Goal: Task Accomplishment & Management: Complete application form

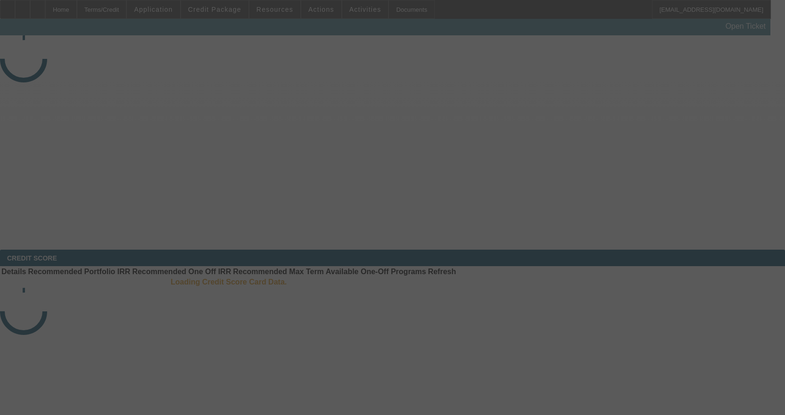
select select "4"
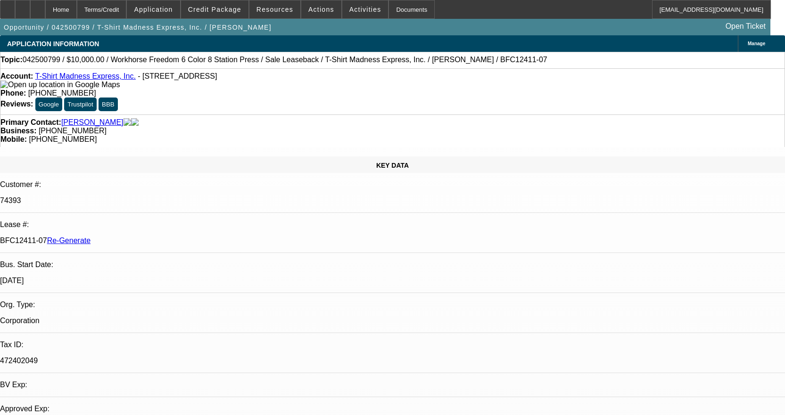
select select "0"
select select "2"
select select "0"
select select "2"
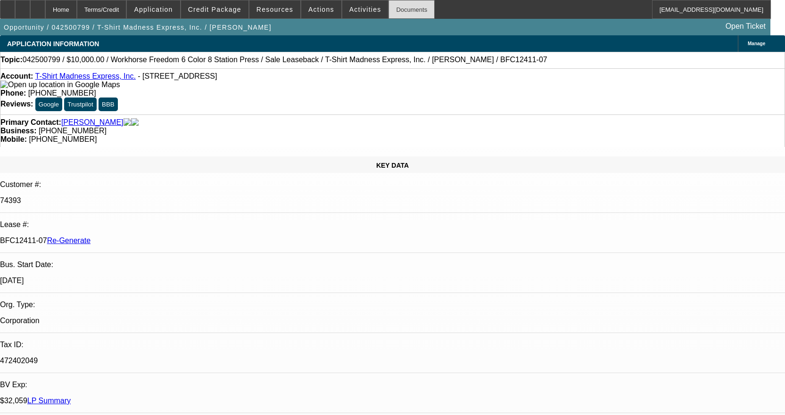
click at [410, 9] on div "Documents" at bounding box center [412, 9] width 46 height 19
click at [359, 7] on span "Activities" at bounding box center [365, 10] width 32 height 8
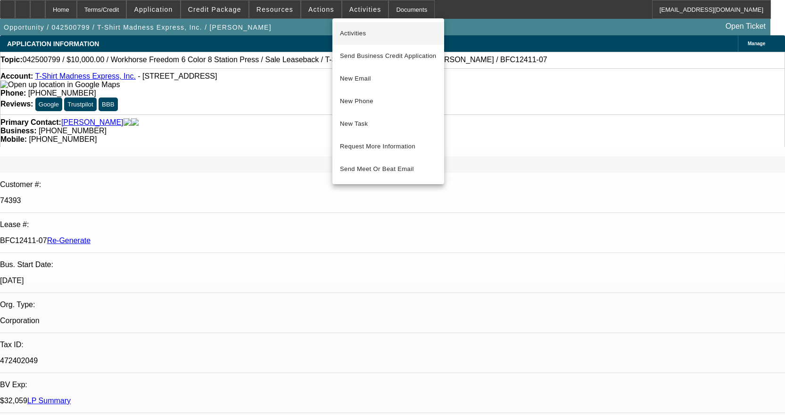
click at [349, 39] on button "Activities" at bounding box center [388, 33] width 112 height 23
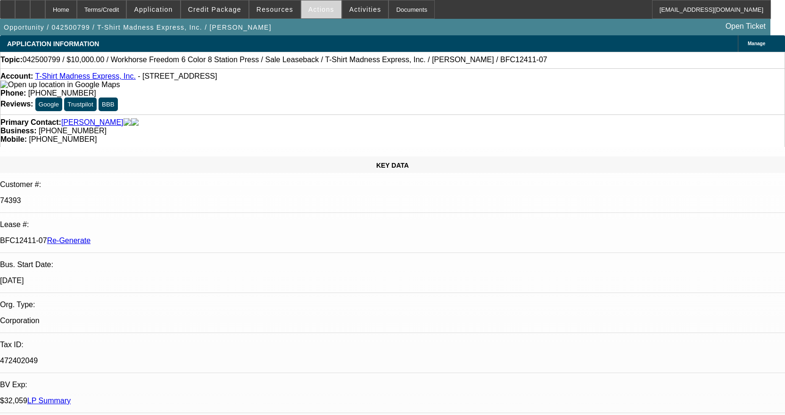
click at [309, 6] on span "Actions" at bounding box center [321, 10] width 26 height 8
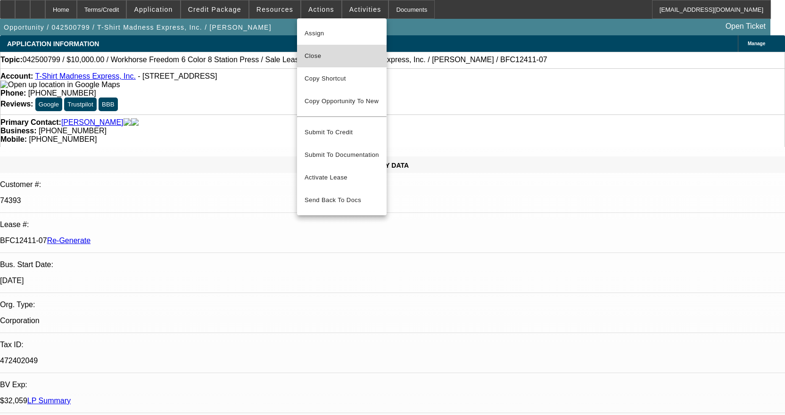
click at [330, 54] on span "Close" at bounding box center [342, 55] width 75 height 11
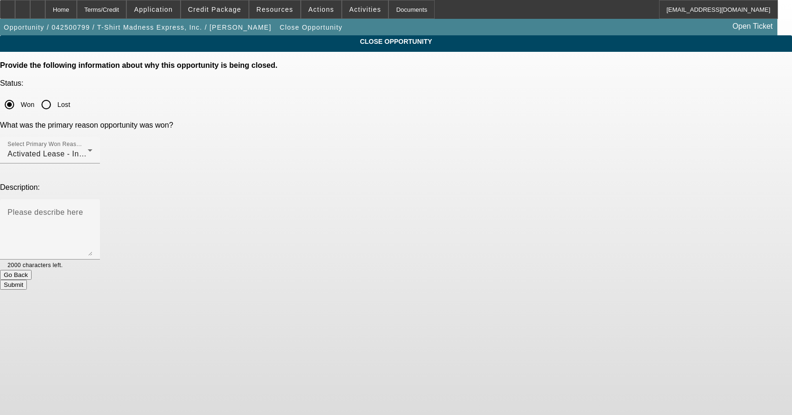
click at [27, 280] on button "Submit" at bounding box center [13, 285] width 27 height 10
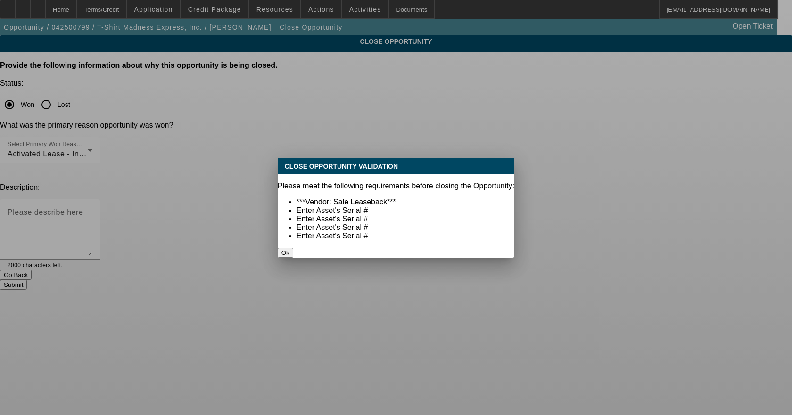
click at [293, 248] on button "Ok" at bounding box center [286, 253] width 16 height 10
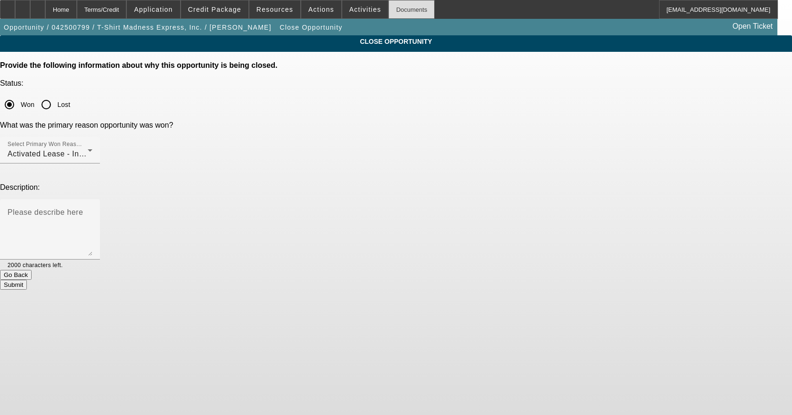
click at [401, 7] on div "Documents" at bounding box center [412, 9] width 46 height 19
click at [27, 280] on button "Submit" at bounding box center [13, 285] width 27 height 10
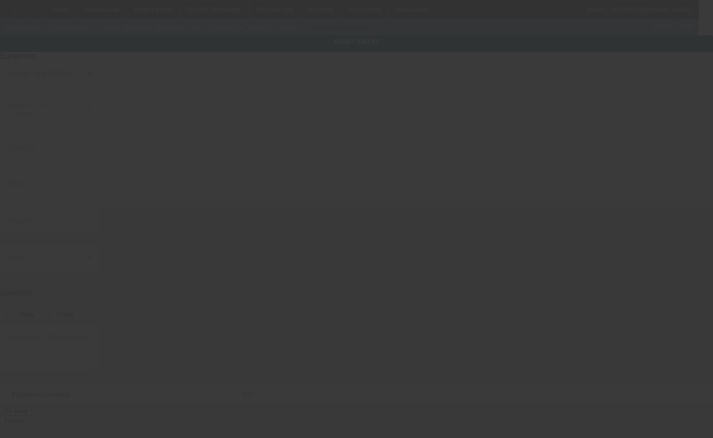
type input "Workhorse"
type input "Freedom 6 Color 8 Station Press"
radio input "true"
type textarea "includes all accessories, attachments and options"
type input "[STREET_ADDRESS]"
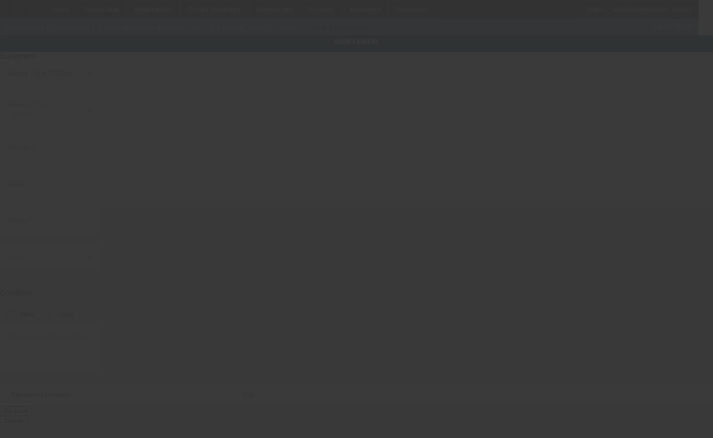
type input "South Daytona"
type input "32119"
type input "Volusia"
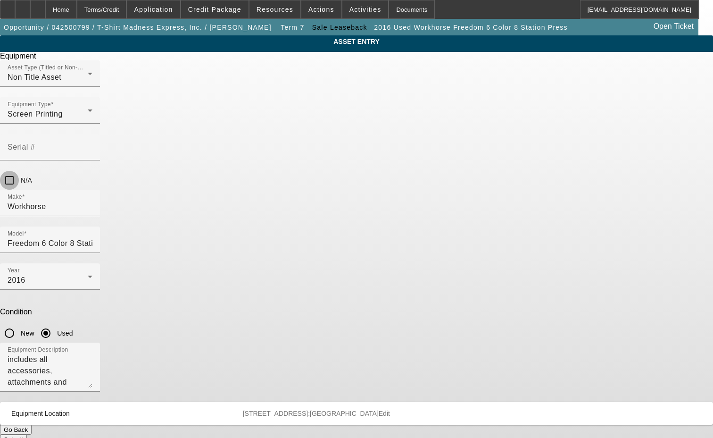
click at [19, 171] on input "N/A" at bounding box center [9, 180] width 19 height 19
checkbox input "true"
click at [27, 434] on button "Submit" at bounding box center [13, 439] width 27 height 10
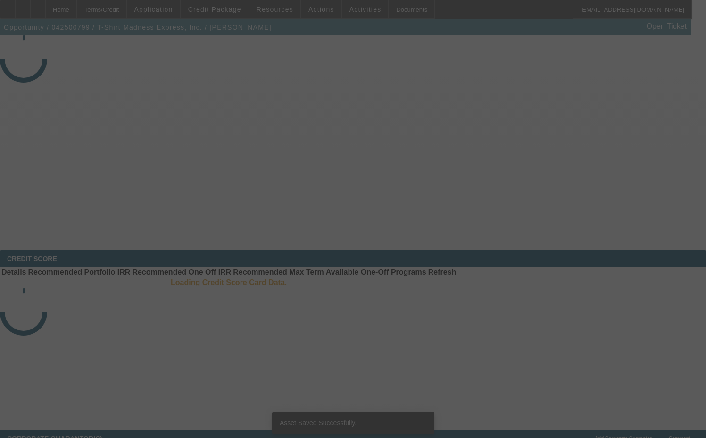
select select "4"
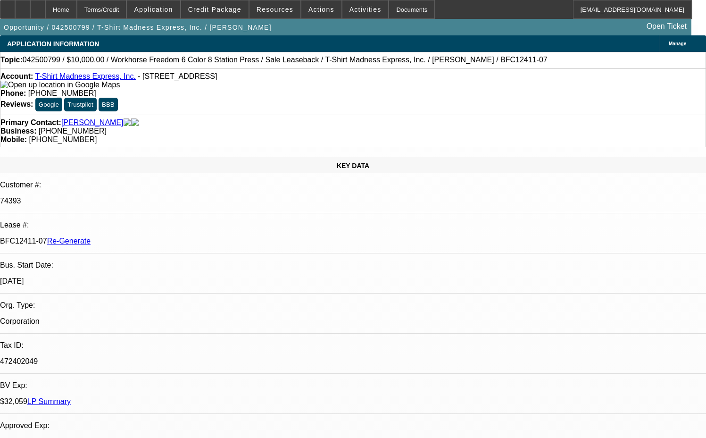
select select "0"
select select "2"
select select "0"
select select "2"
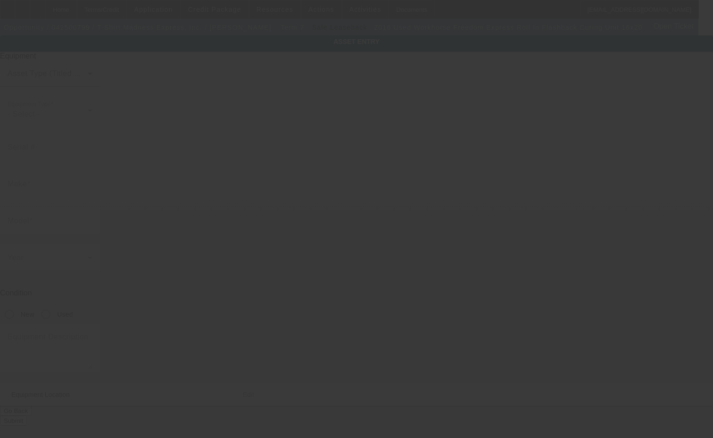
type input "Workhorse"
type input "Freedom Express Roll In Flashback Curing Unit 16x20"
radio input "true"
type textarea "includes all accessories, attachments and options"
type input "[STREET_ADDRESS]"
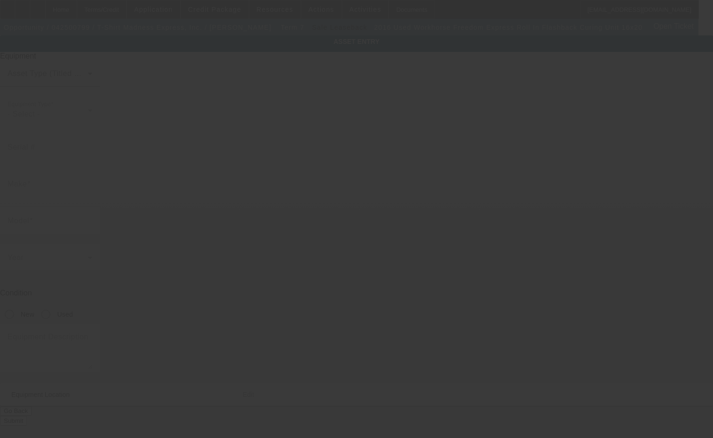
type input "South Daytona"
type input "32119"
type input "Volusia"
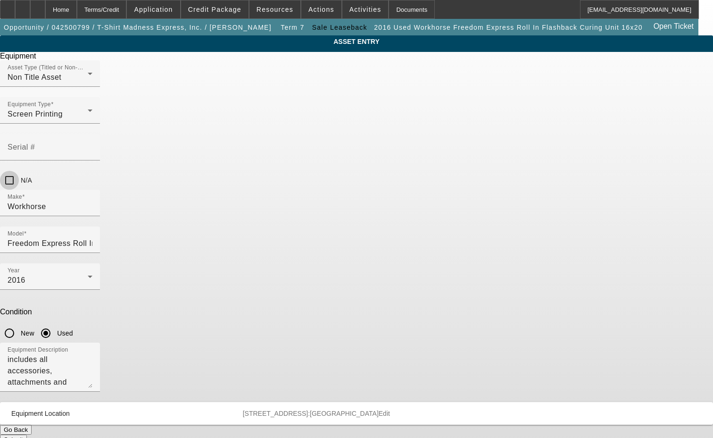
click at [19, 171] on input "N/A" at bounding box center [9, 180] width 19 height 19
checkbox input "true"
click at [27, 434] on button "Submit" at bounding box center [13, 439] width 27 height 10
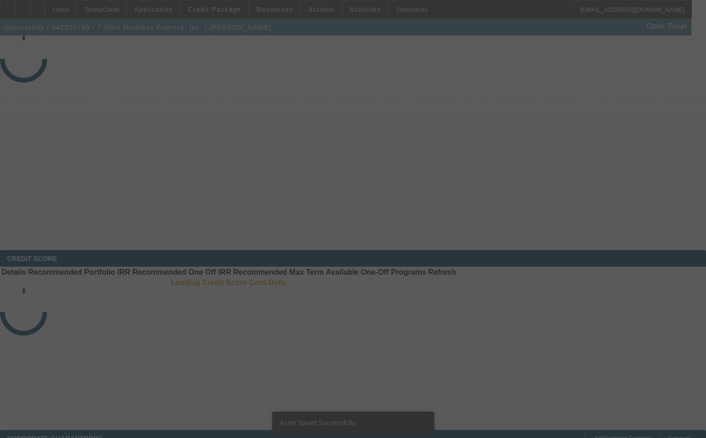
select select "4"
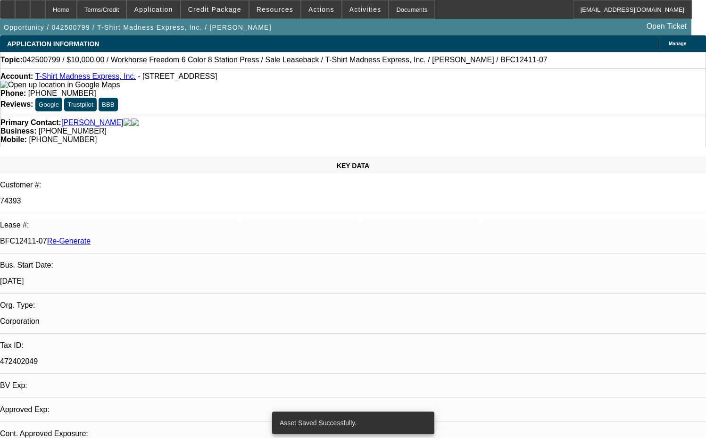
select select "0"
select select "2"
select select "0"
select select "1"
select select "2"
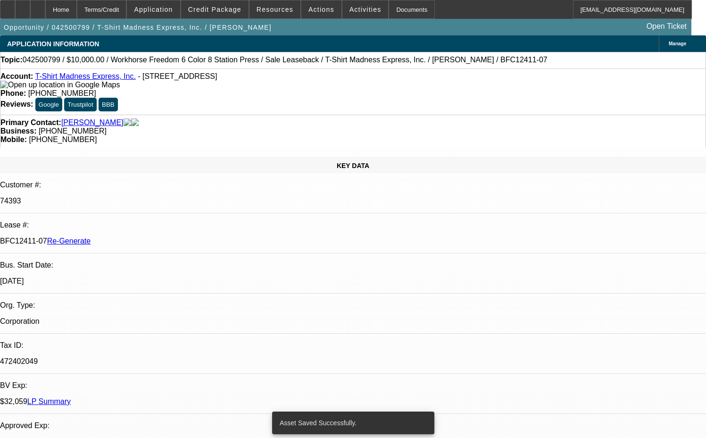
select select "2"
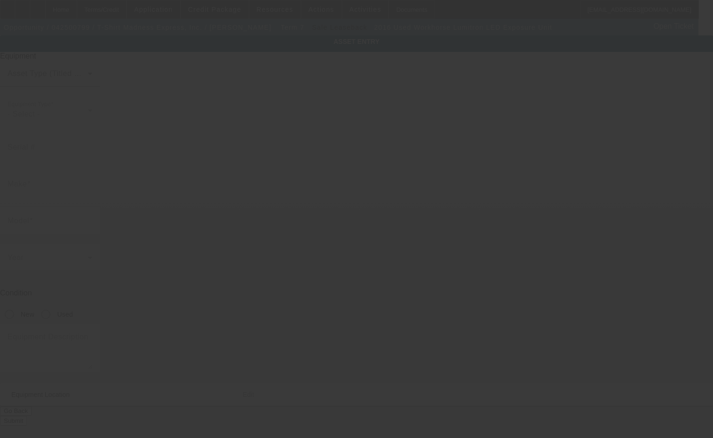
type input "Workhorse"
type input "Lumitron LED Exposure Unit"
radio input "true"
type textarea "includes all accessories, attachments and options"
type input "2335 S Ridgewood Ave"
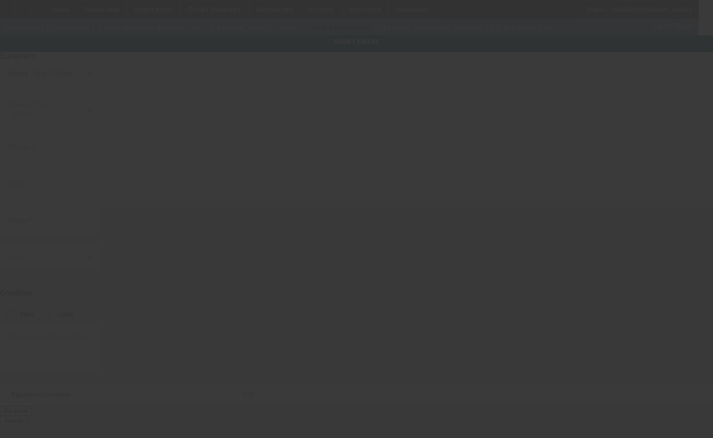
type input "South Daytona"
type input "32119"
type input "Volusia"
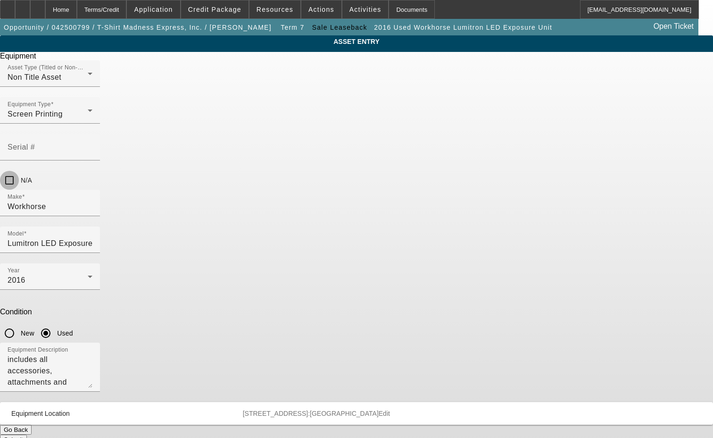
click at [19, 171] on input "N/A" at bounding box center [9, 180] width 19 height 19
checkbox input "true"
click at [27, 434] on button "Submit" at bounding box center [13, 439] width 27 height 10
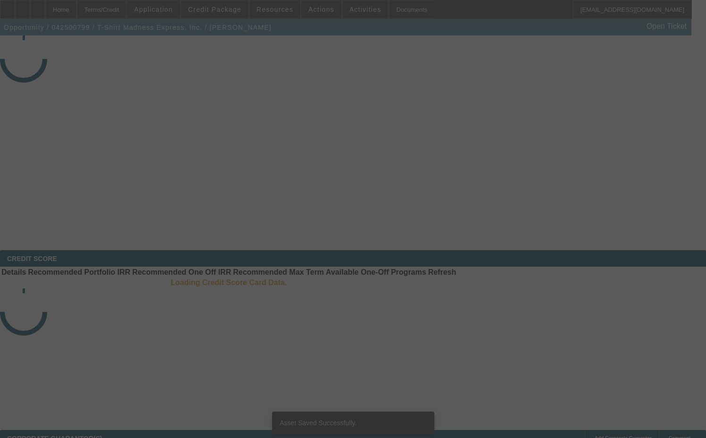
select select "4"
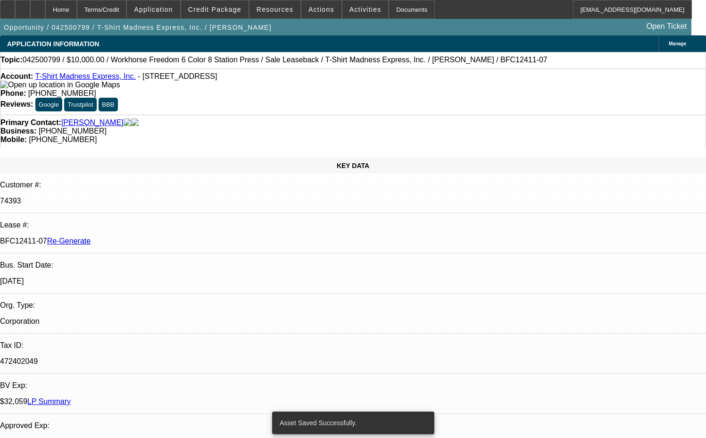
select select "0"
select select "2"
select select "0"
select select "2"
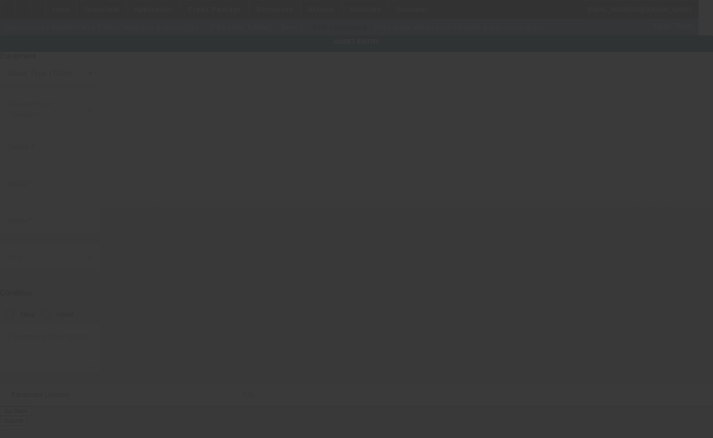
type input "Workhorse"
type input "PD3009-1 Conveyor Dryer"
radio input "true"
type textarea "includes all accessories, attachments and options"
type input "[STREET_ADDRESS]"
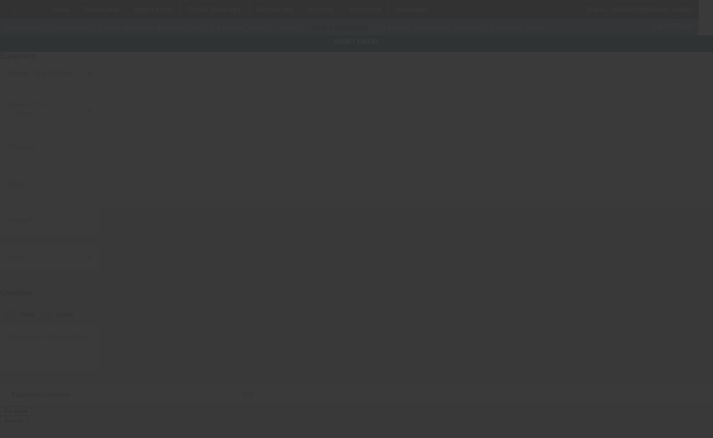
type input "South Daytona"
type input "32119"
type input "Volusia"
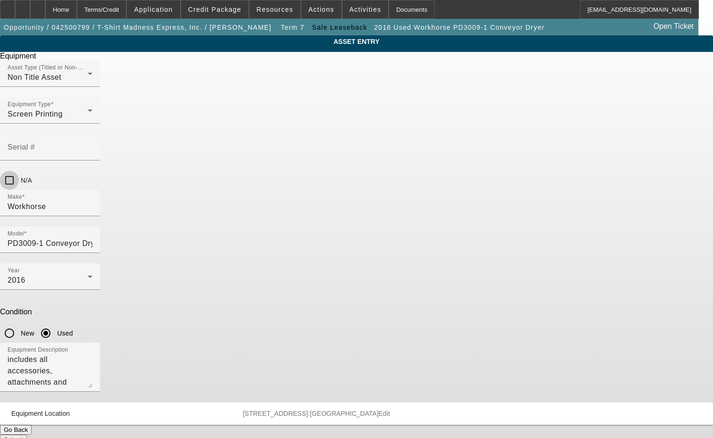
click at [19, 171] on input "N/A" at bounding box center [9, 180] width 19 height 19
checkbox input "true"
click at [27, 434] on button "Submit" at bounding box center [13, 439] width 27 height 10
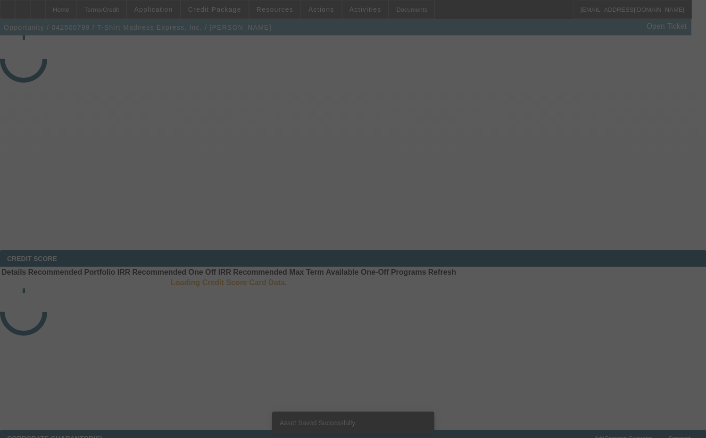
select select "4"
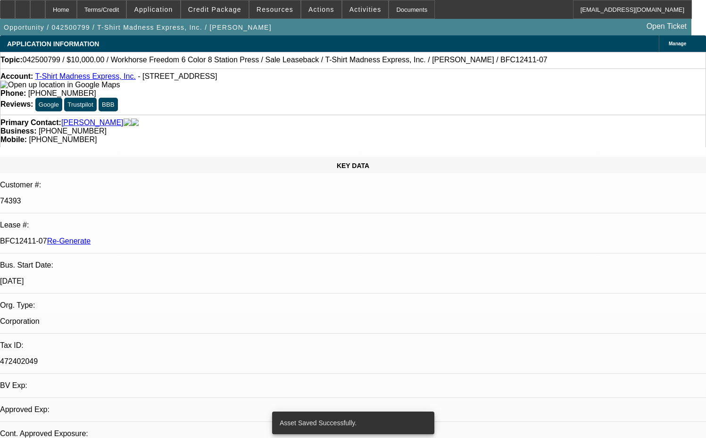
select select "0"
select select "2"
select select "0"
select select "1"
select select "2"
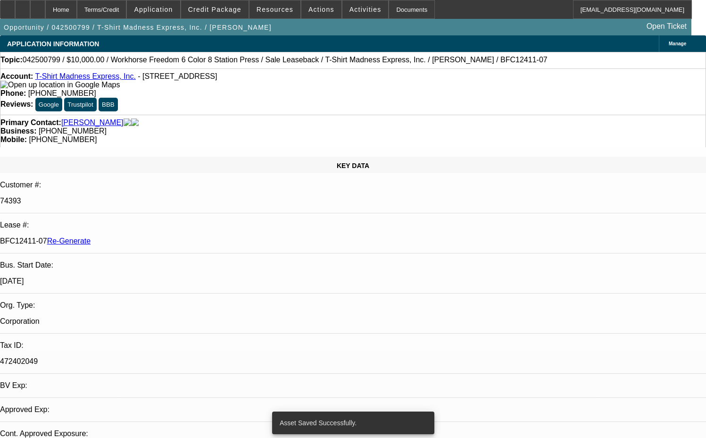
select select "2"
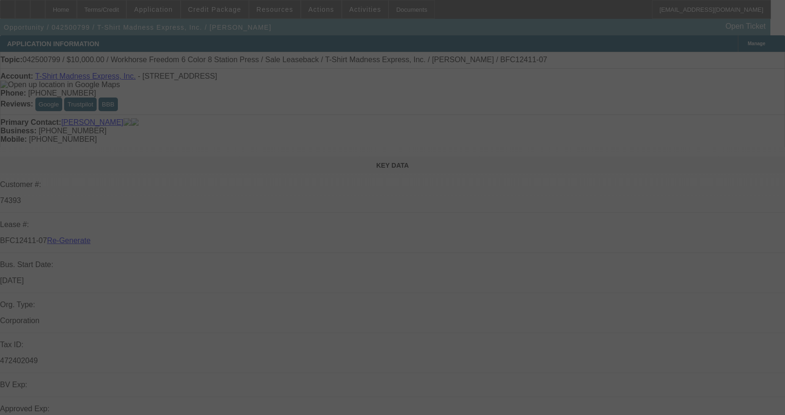
select select "4"
select select "0"
select select "2"
select select "0"
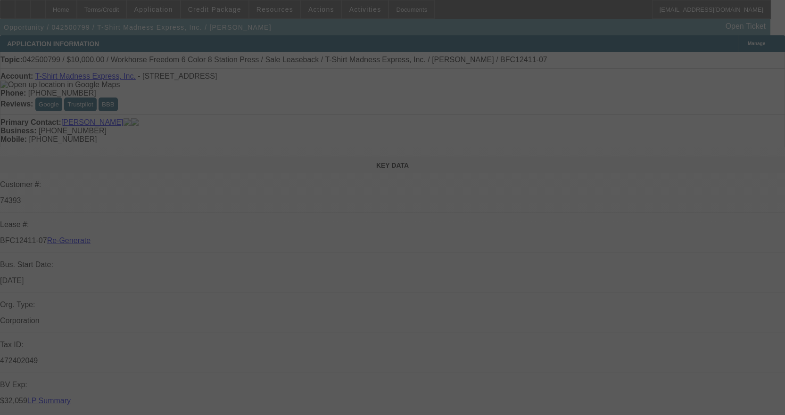
select select "2"
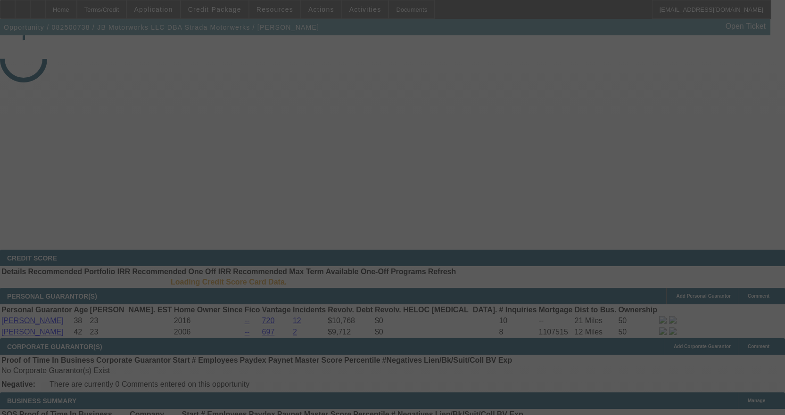
select select "4"
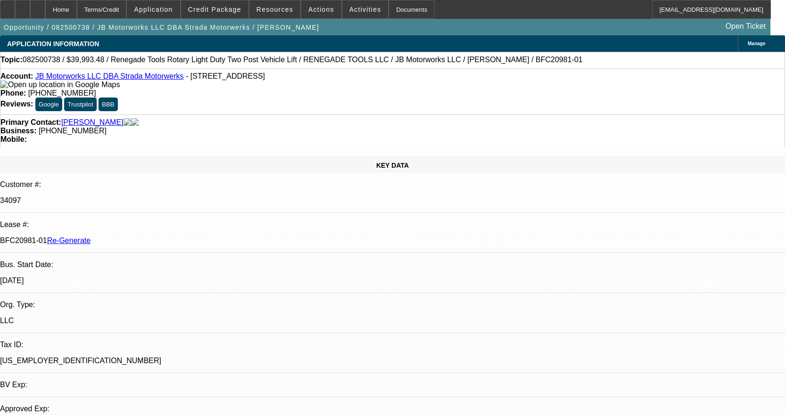
select select "0"
select select "1"
select select "3"
select select "6"
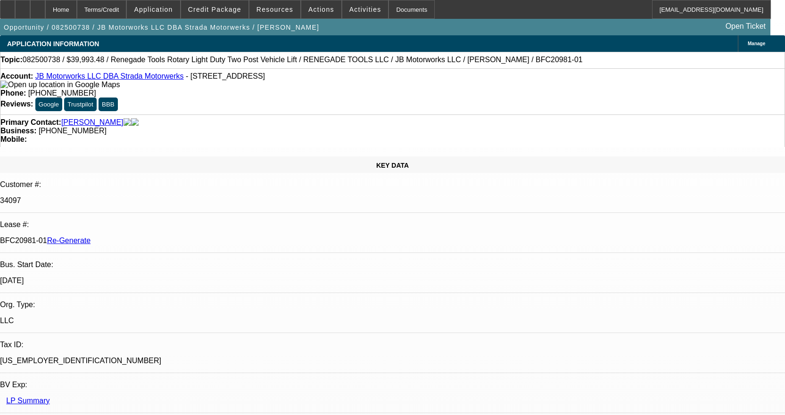
click at [404, 6] on div "Documents" at bounding box center [412, 9] width 46 height 19
click at [398, 10] on div "Documents" at bounding box center [412, 9] width 46 height 19
click at [363, 8] on span "Activities" at bounding box center [365, 10] width 32 height 8
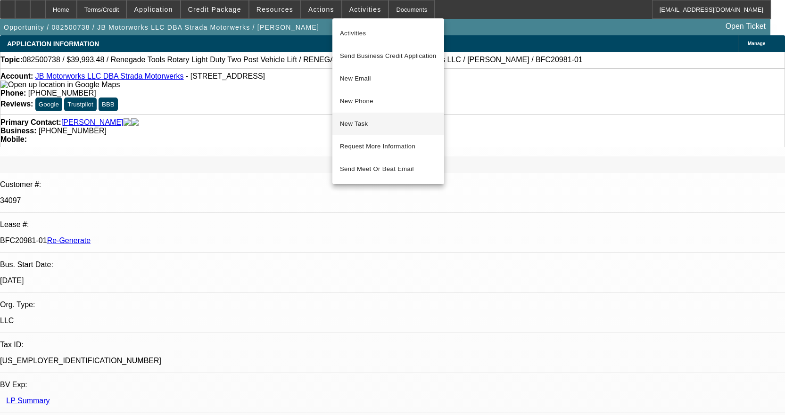
click at [373, 114] on button "New Task" at bounding box center [388, 124] width 112 height 23
